Goal: Task Accomplishment & Management: Manage account settings

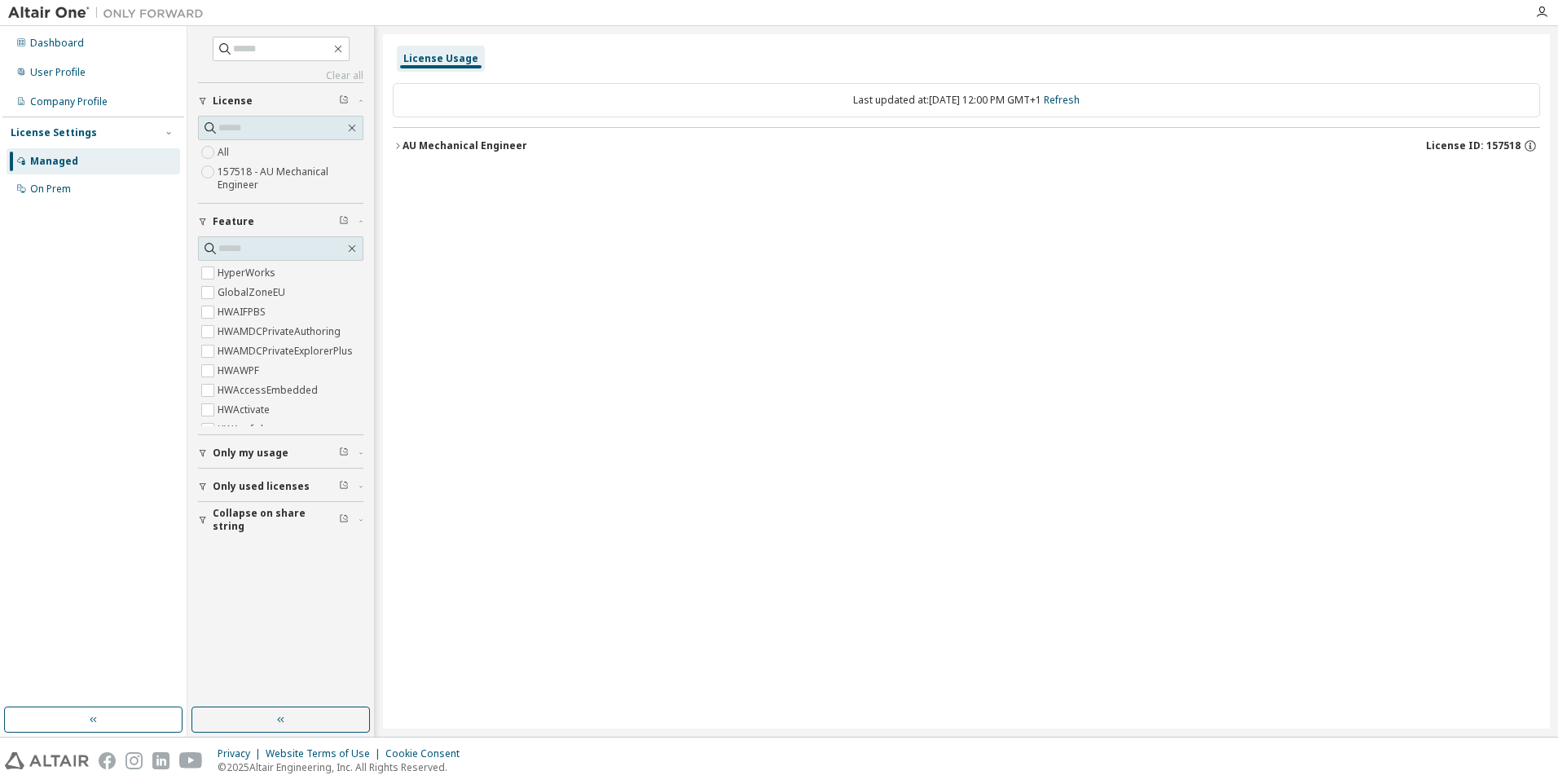
click at [251, 455] on span "Only my usage" at bounding box center [250, 453] width 76 height 13
click at [252, 535] on span "Only used licenses" at bounding box center [261, 534] width 97 height 13
click at [250, 603] on button "Collapse on share string" at bounding box center [280, 614] width 165 height 35
click at [344, 450] on icon "button" at bounding box center [344, 451] width 9 height 9
click at [407, 148] on div "AU Mechanical Engineer" at bounding box center [465, 146] width 125 height 13
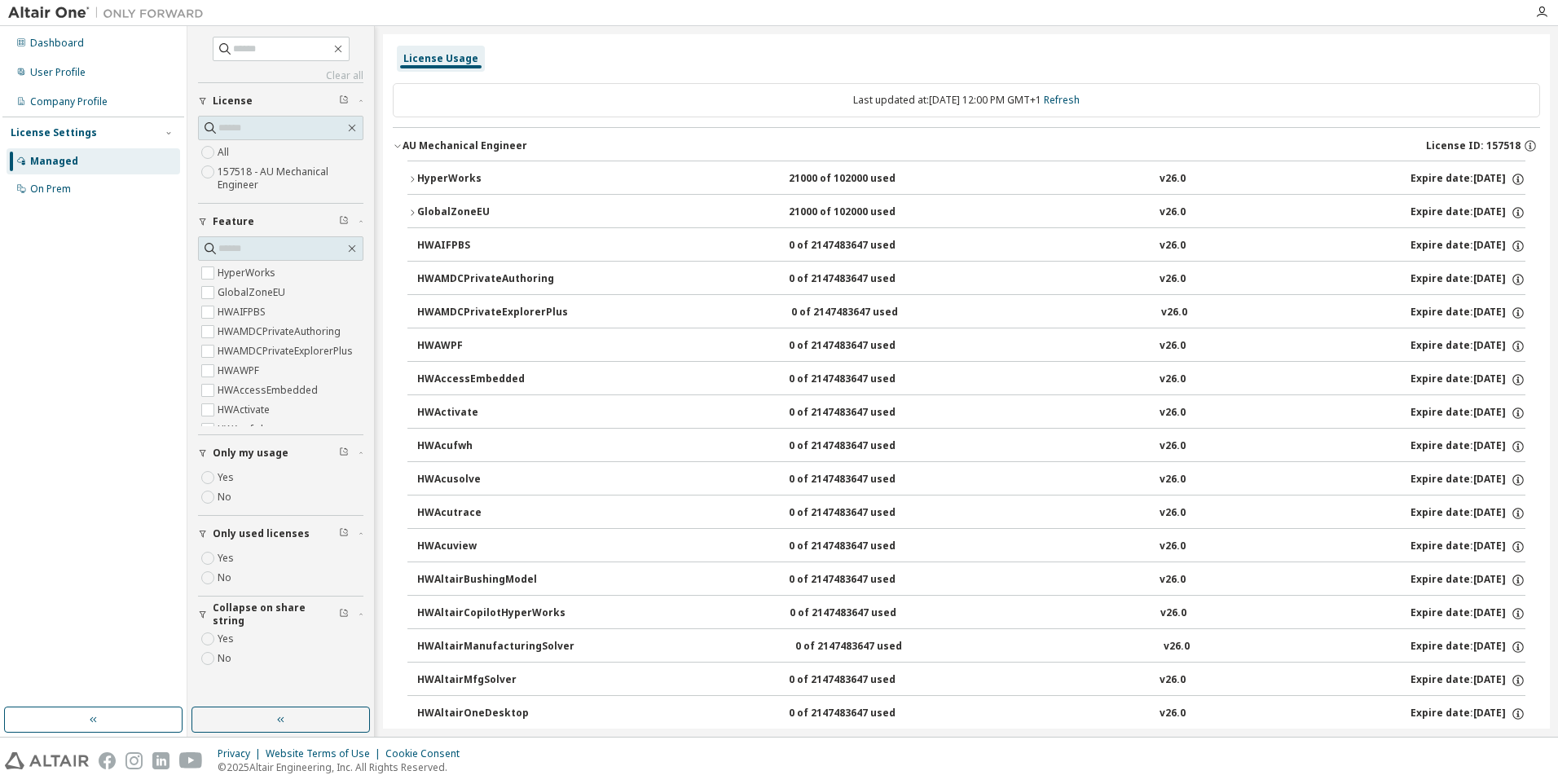
click at [400, 145] on icon "button" at bounding box center [398, 146] width 9 height 9
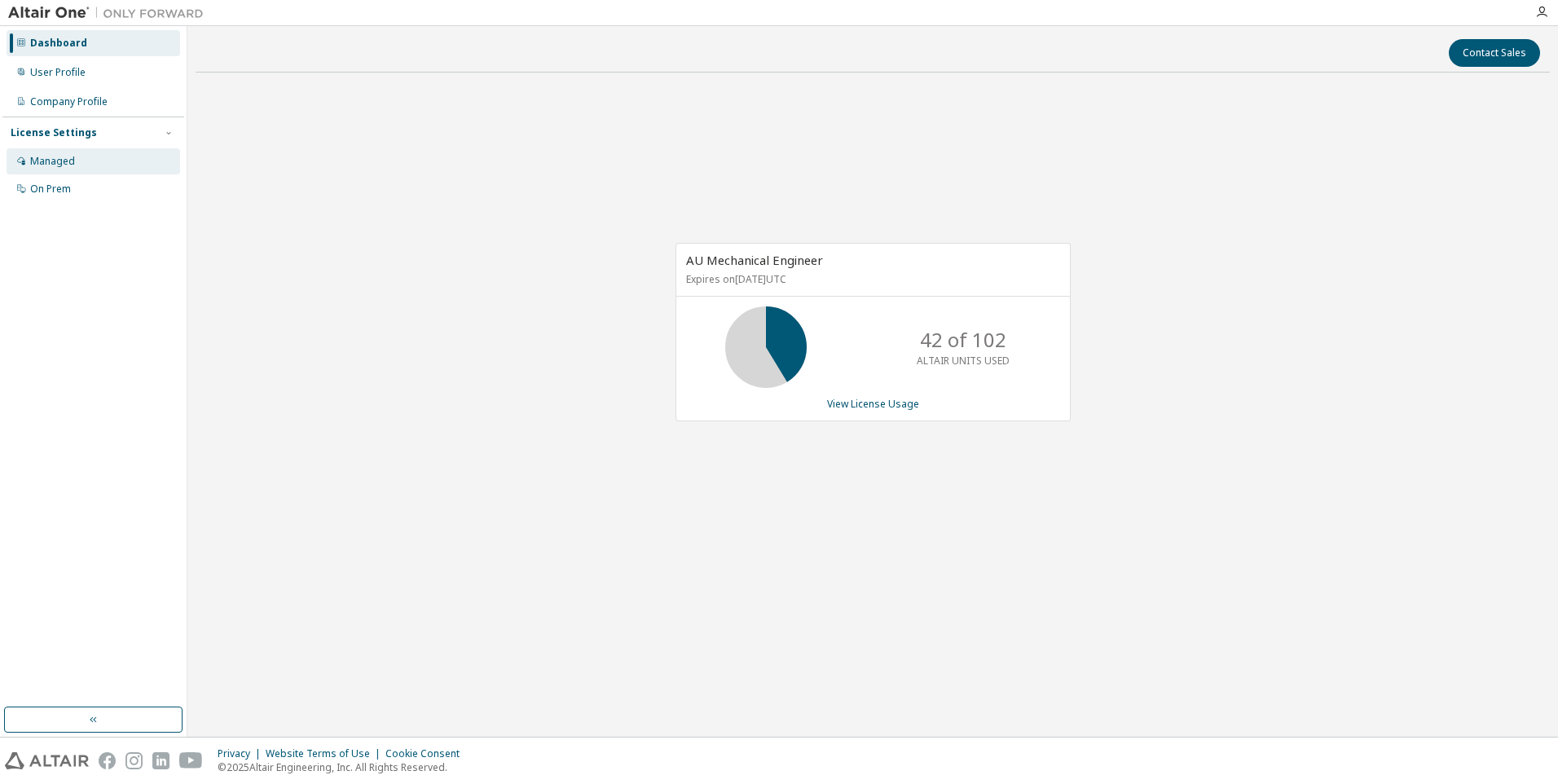
click at [49, 158] on div "Managed" at bounding box center [52, 161] width 45 height 13
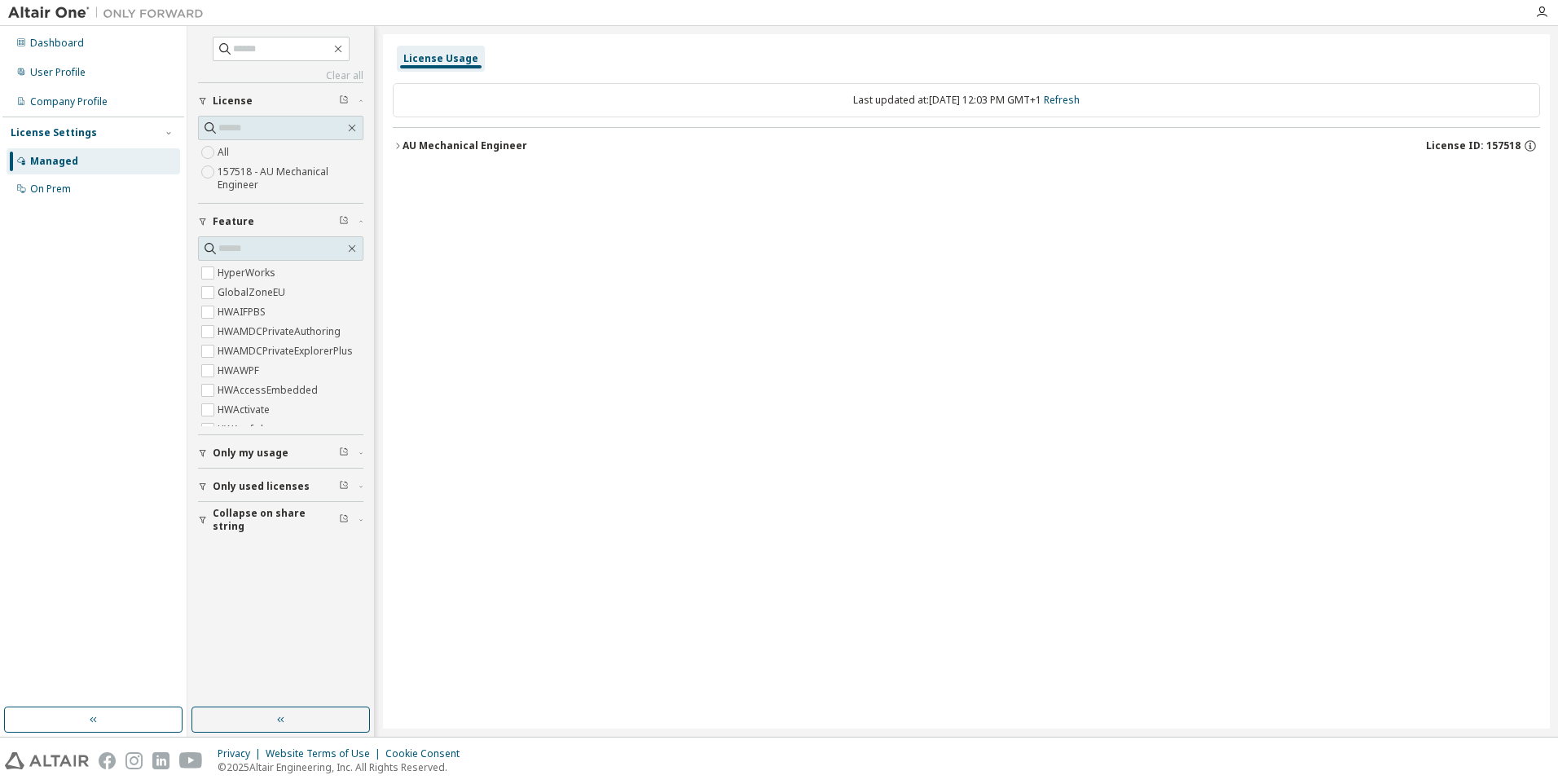
click at [220, 455] on span "Only my usage" at bounding box center [250, 453] width 76 height 13
click at [400, 141] on icon "button" at bounding box center [398, 146] width 9 height 9
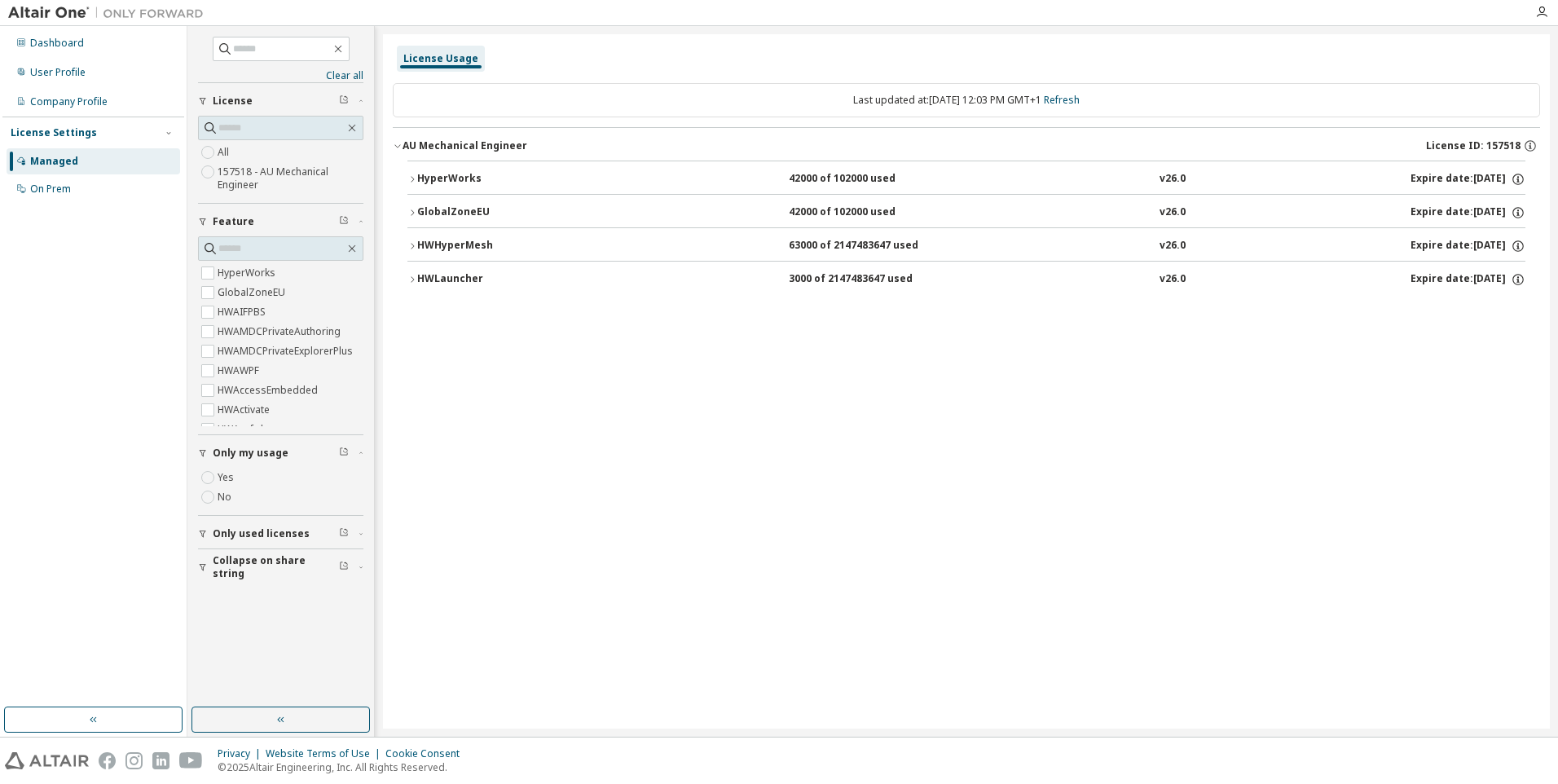
click at [408, 180] on icon "button" at bounding box center [412, 179] width 9 height 9
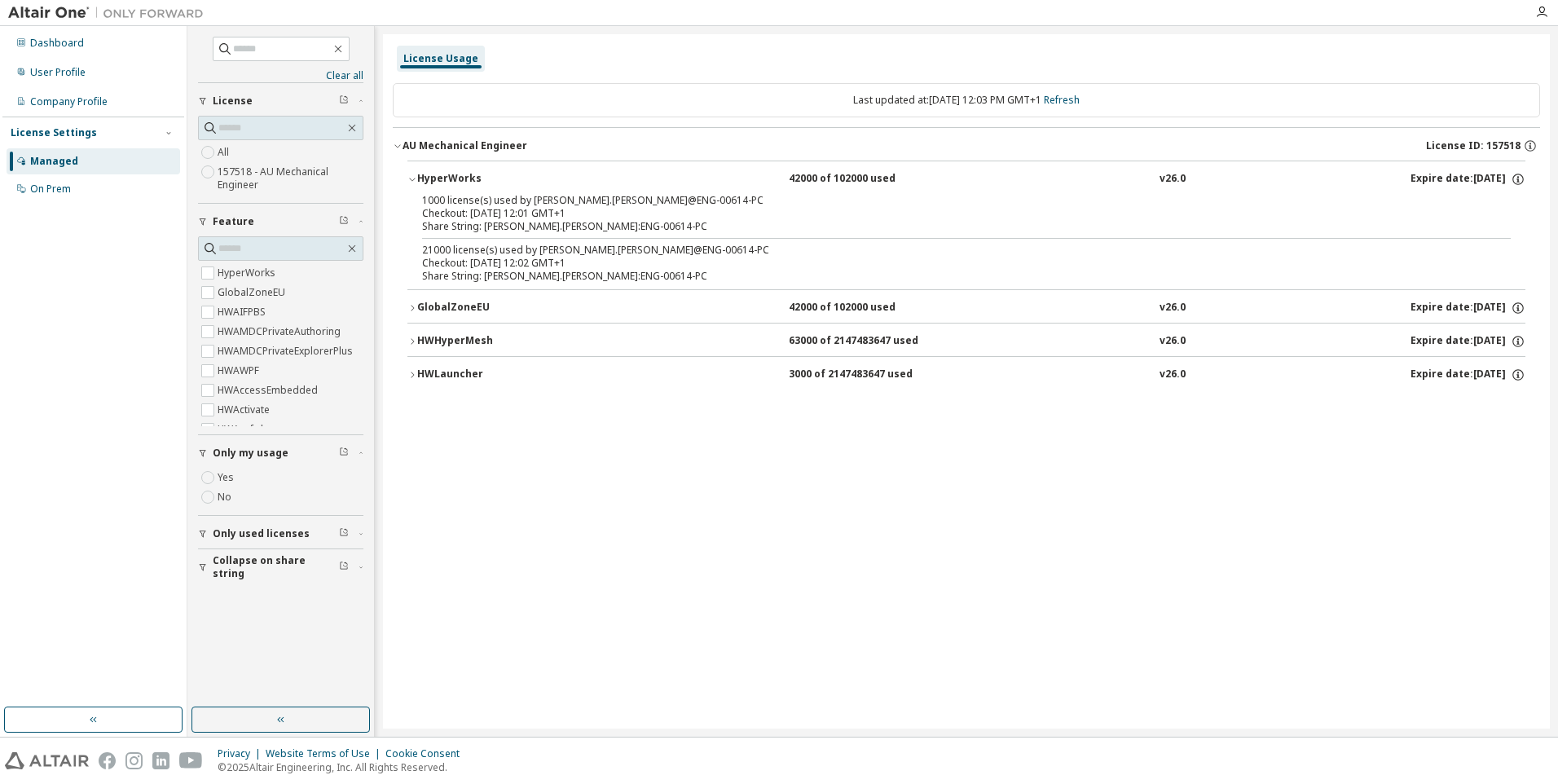
click at [551, 252] on div "21000 license(s) used by carlos.firgau@ENG-00614-PC" at bounding box center [947, 250] width 1049 height 13
click at [536, 209] on div "Checkout: 2025-10-14 12:01 GMT+1" at bounding box center [947, 214] width 1049 height 13
click at [575, 215] on div "Checkout: 2025-10-14 12:01 GMT+1" at bounding box center [947, 214] width 1049 height 13
click at [1518, 179] on icon "button" at bounding box center [1517, 180] width 3 height 4
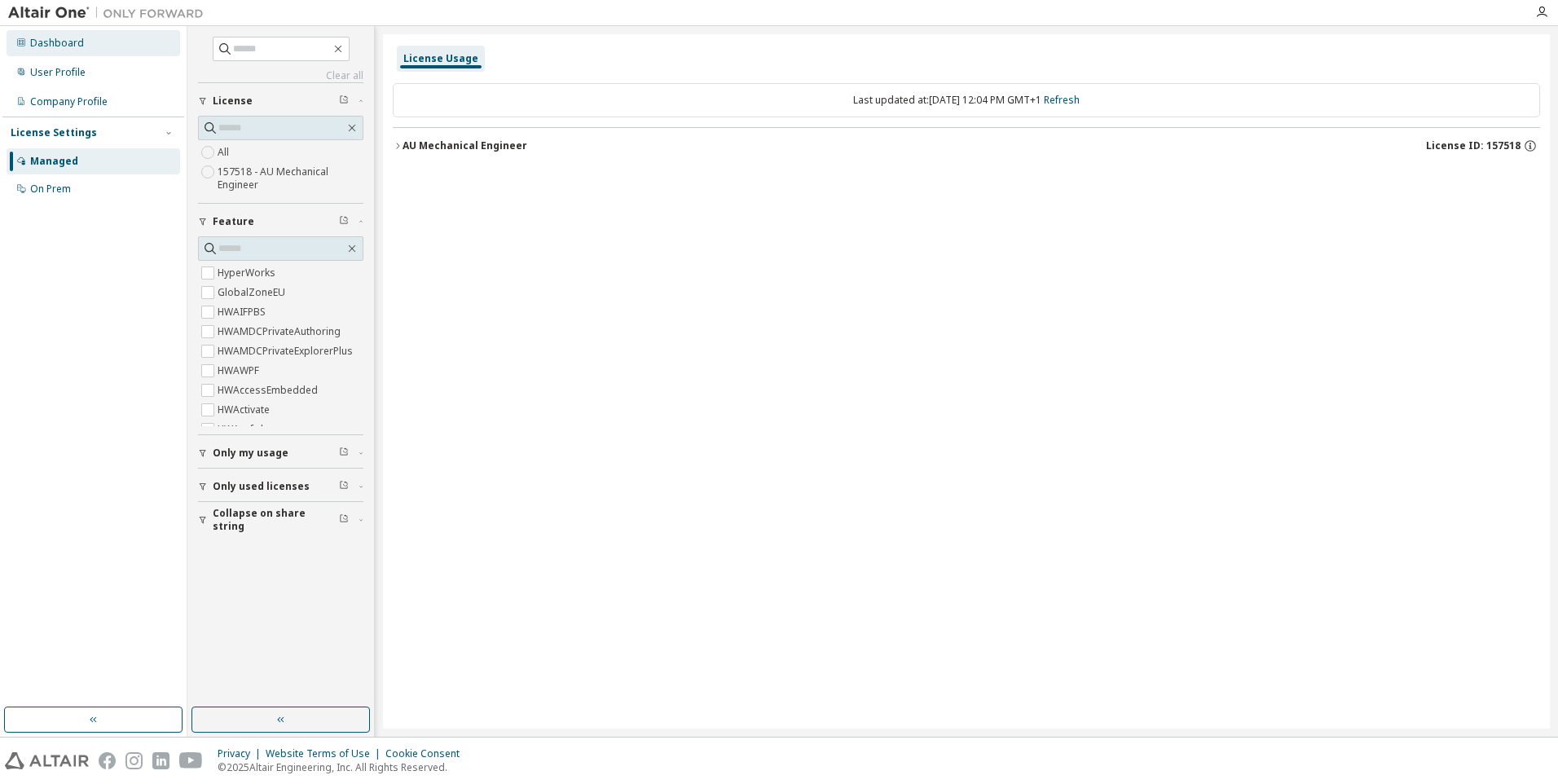
click at [55, 54] on div "Dashboard" at bounding box center [93, 43] width 174 height 26
